Goal: Find specific page/section: Find specific page/section

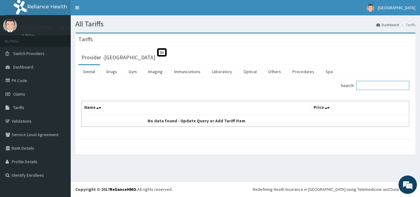
click at [367, 86] on input "Search:" at bounding box center [383, 85] width 53 height 9
type input "ENT"
click at [307, 73] on link "Procedures" at bounding box center [304, 71] width 32 height 13
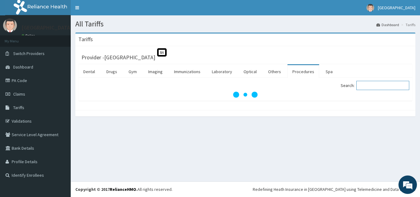
click at [367, 82] on input "Search:" at bounding box center [383, 85] width 53 height 9
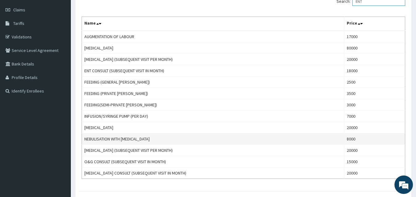
scroll to position [59, 0]
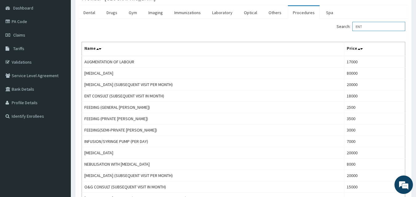
type input "ENT"
